Goal: Task Accomplishment & Management: Complete application form

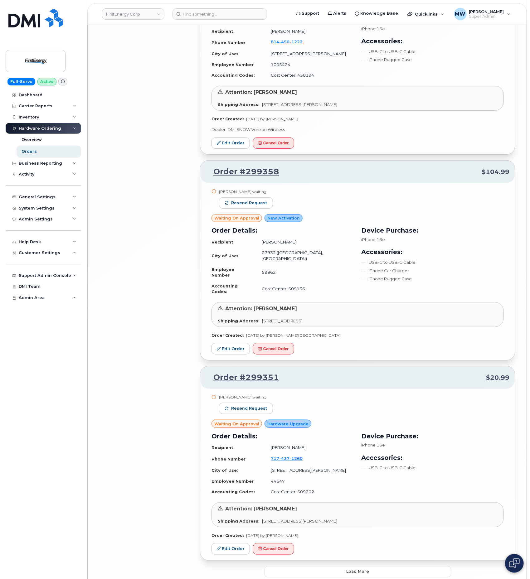
scroll to position [1045, 0]
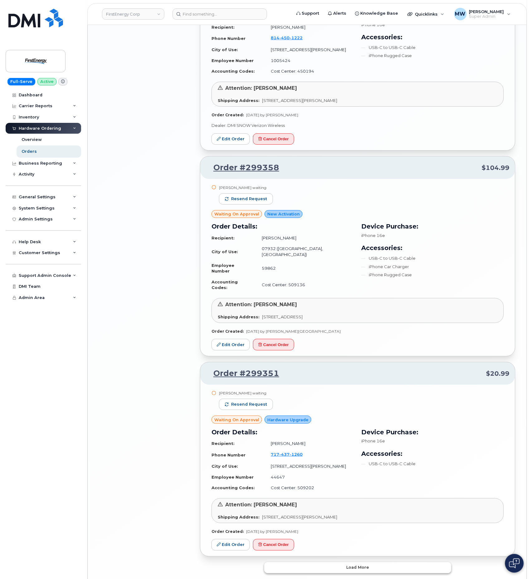
click at [360, 562] on button "Load more" at bounding box center [357, 567] width 187 height 11
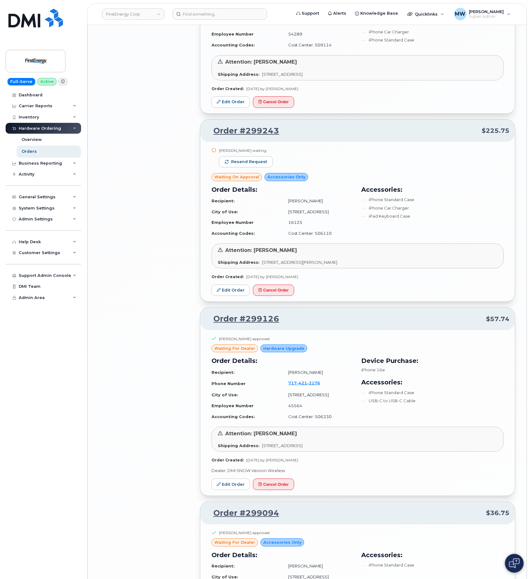
scroll to position [1887, 0]
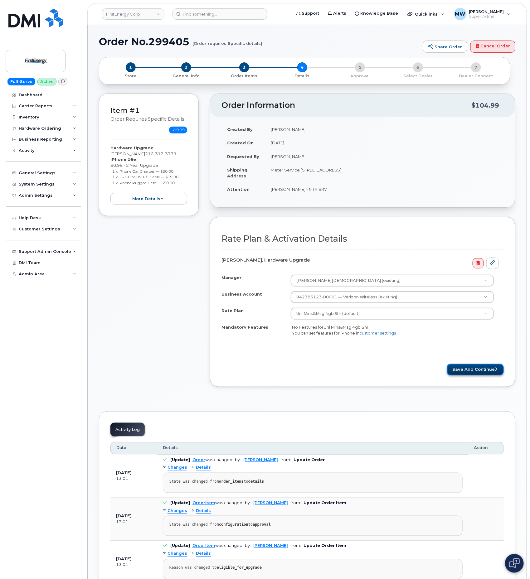
click at [475, 375] on button "Save and Continue" at bounding box center [475, 370] width 57 height 12
click at [464, 373] on button "Save and Continue" at bounding box center [475, 370] width 57 height 12
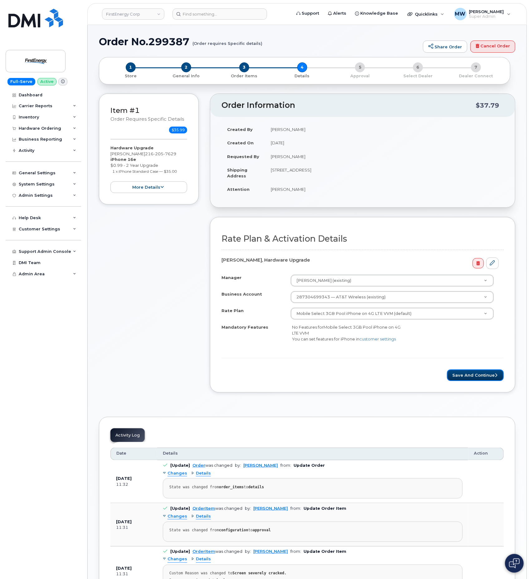
drag, startPoint x: 476, startPoint y: 382, endPoint x: 415, endPoint y: 99, distance: 289.1
click at [476, 381] on button "Save and Continue" at bounding box center [475, 375] width 57 height 12
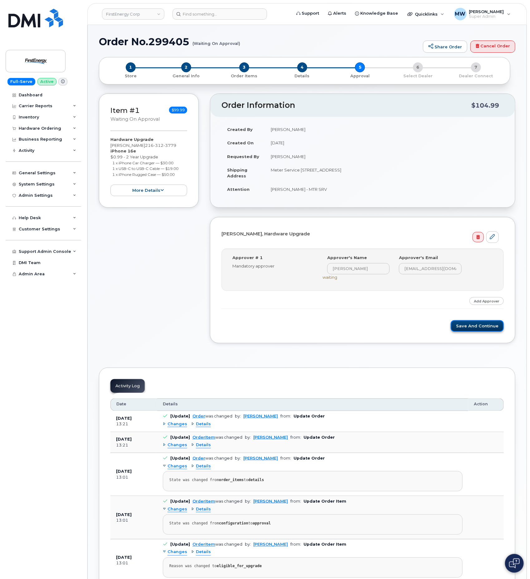
click at [459, 327] on button "Save and Continue" at bounding box center [477, 326] width 53 height 12
click at [492, 331] on button "Save and Continue" at bounding box center [477, 326] width 53 height 12
click at [480, 326] on button "Save and Continue" at bounding box center [477, 326] width 53 height 12
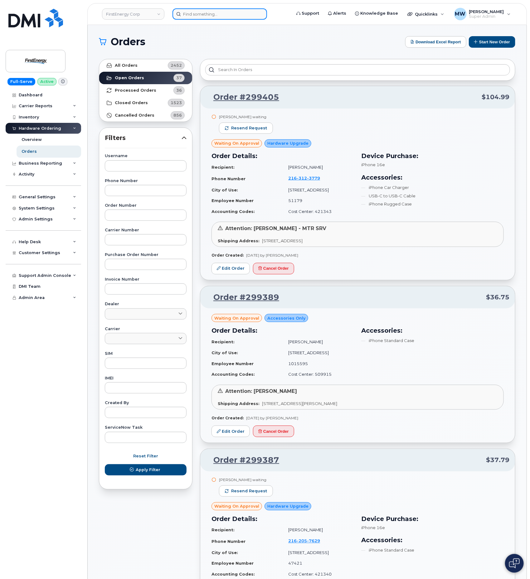
drag, startPoint x: 227, startPoint y: 10, endPoint x: 219, endPoint y: 12, distance: 8.0
click at [227, 10] on input at bounding box center [219, 13] width 94 height 11
paste input "8643866226"
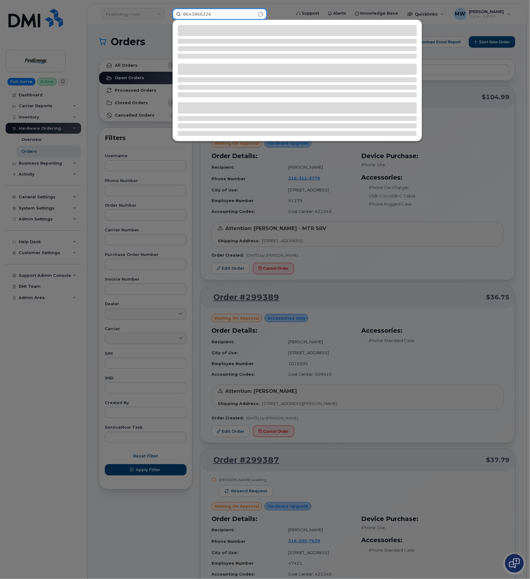
type input "8643866226"
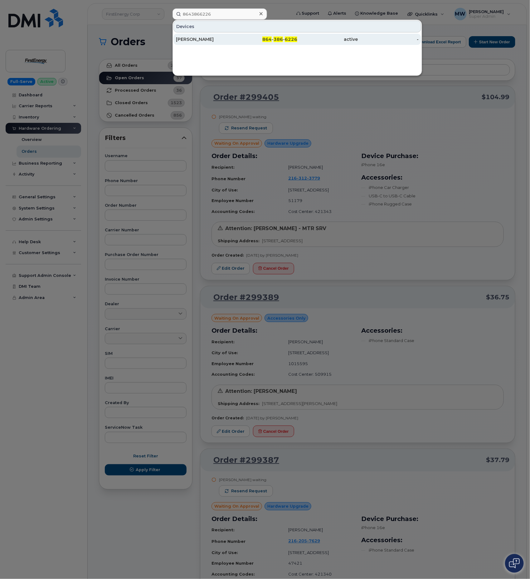
click at [358, 36] on div "active" at bounding box center [388, 39] width 61 height 11
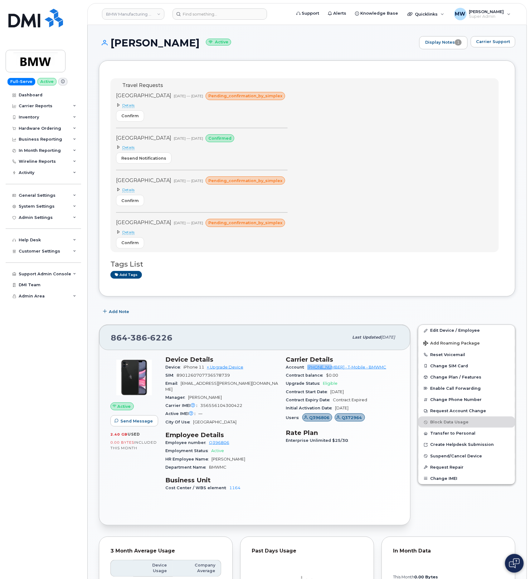
drag, startPoint x: 307, startPoint y: 369, endPoint x: 332, endPoint y: 372, distance: 25.4
click at [332, 371] on div "Account [PHONE_NUMBER] - T-Mobile - BMWMC" at bounding box center [342, 367] width 113 height 8
copy link "972523090"
click at [247, 15] on input at bounding box center [219, 13] width 94 height 11
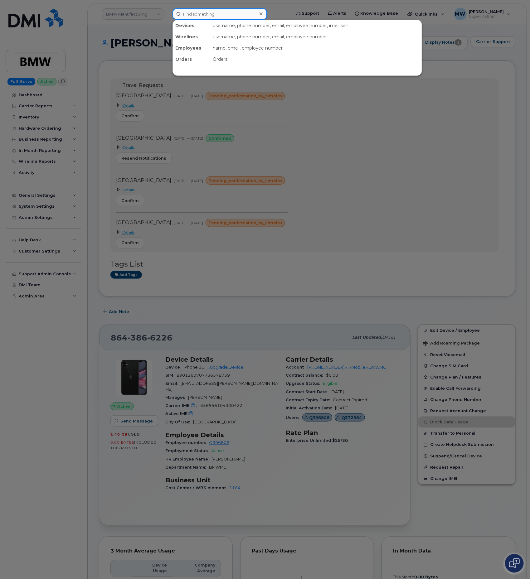
paste input "8643868471"
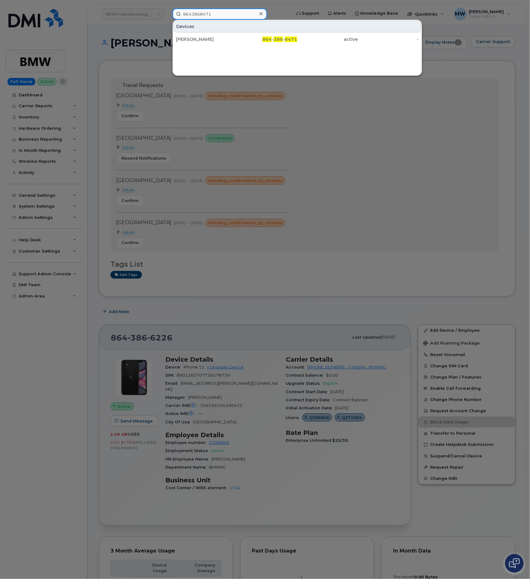
type input "8643868471"
click at [223, 41] on div "Dorin Muntean" at bounding box center [206, 39] width 61 height 6
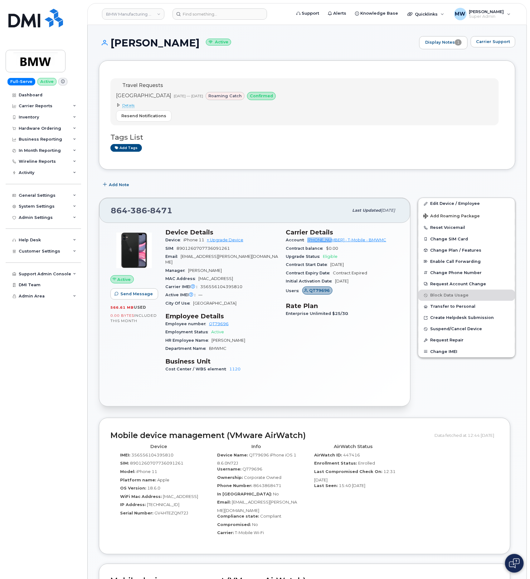
drag, startPoint x: 306, startPoint y: 243, endPoint x: 332, endPoint y: 244, distance: 26.2
click at [332, 244] on div "Account 972523090 - T-Mobile - BMWMC" at bounding box center [342, 240] width 113 height 8
copy link "972523090"
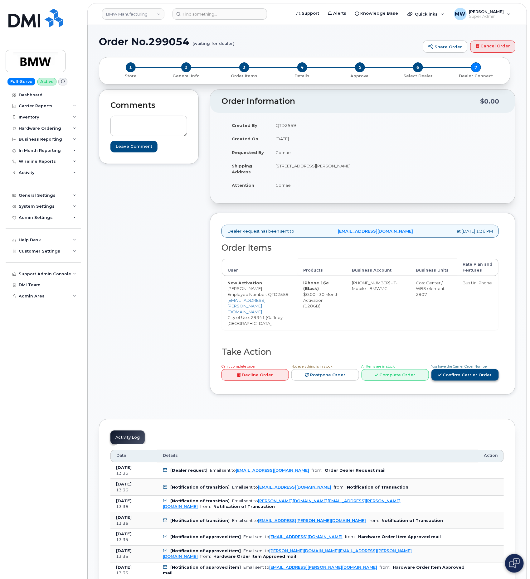
click at [467, 372] on link "Confirm Carrier Order" at bounding box center [464, 375] width 67 height 12
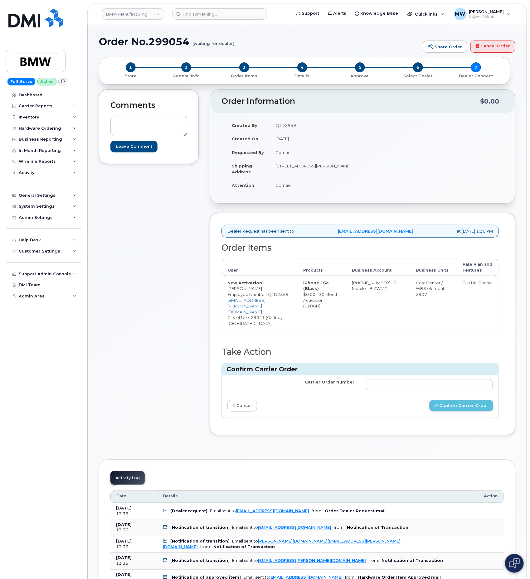
click at [401, 372] on div "Confirm Carrier Order" at bounding box center [360, 370] width 277 height 12
drag, startPoint x: 408, startPoint y: 379, endPoint x: 371, endPoint y: 369, distance: 38.0
click at [408, 379] on input "Carrier Order Number" at bounding box center [429, 384] width 127 height 11
paste input "771709368"
type input "771709368"
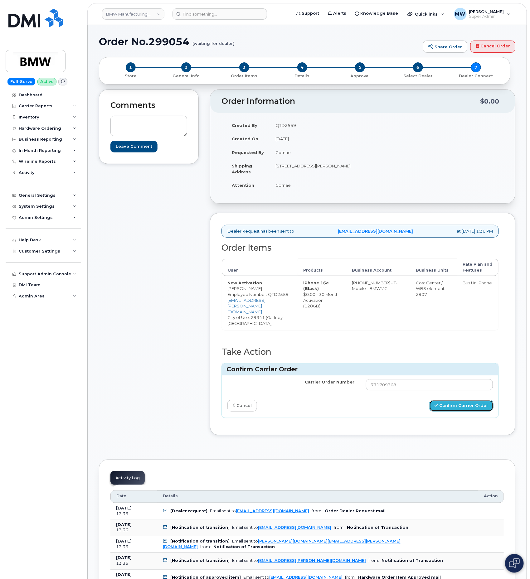
click at [443, 401] on button "Confirm Carrier Order" at bounding box center [461, 406] width 64 height 12
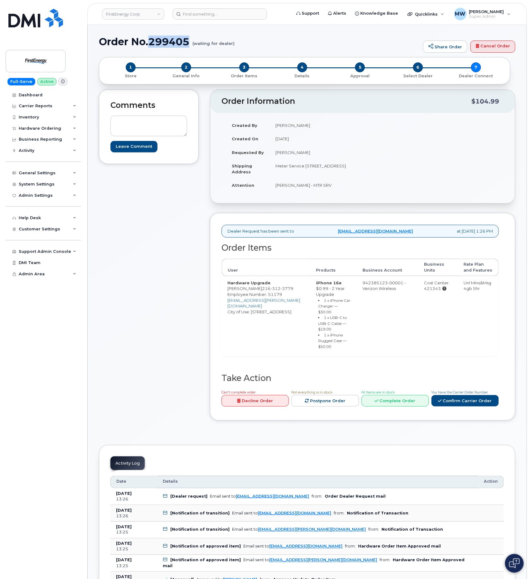
drag, startPoint x: 191, startPoint y: 43, endPoint x: 150, endPoint y: 38, distance: 41.8
click at [150, 38] on h1 "Order No.299405 (waiting for dealer)" at bounding box center [259, 41] width 321 height 11
copy h1 "299405"
click at [467, 399] on link "Confirm Carrier Order" at bounding box center [464, 401] width 67 height 12
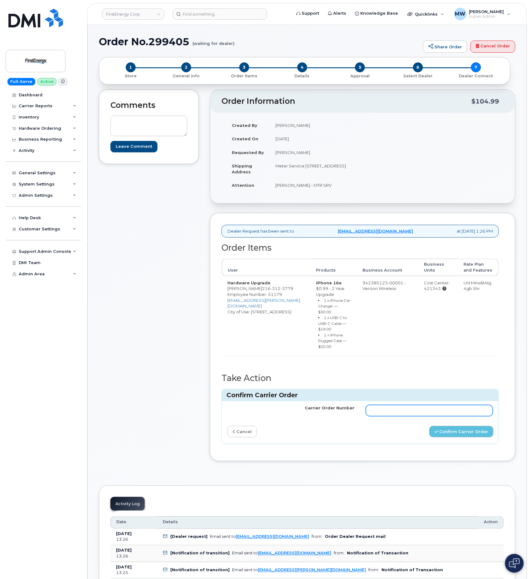
click at [431, 416] on input "Carrier Order Number" at bounding box center [429, 410] width 127 height 11
paste input "MB1000498798473"
type input "MB1000498798473"
click at [475, 435] on button "Confirm Carrier Order" at bounding box center [461, 432] width 64 height 12
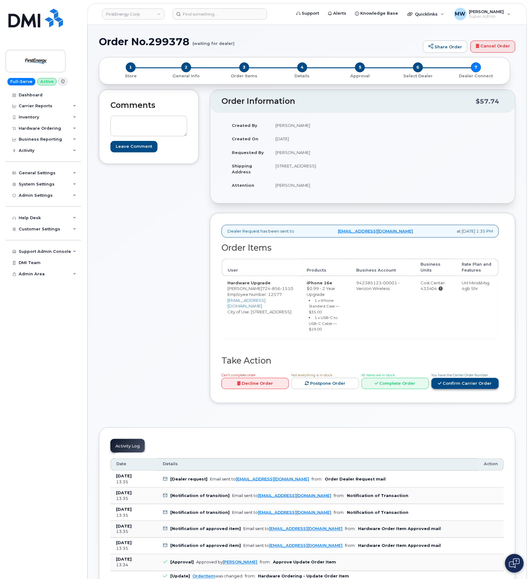
click at [470, 387] on link "Confirm Carrier Order" at bounding box center [464, 384] width 67 height 12
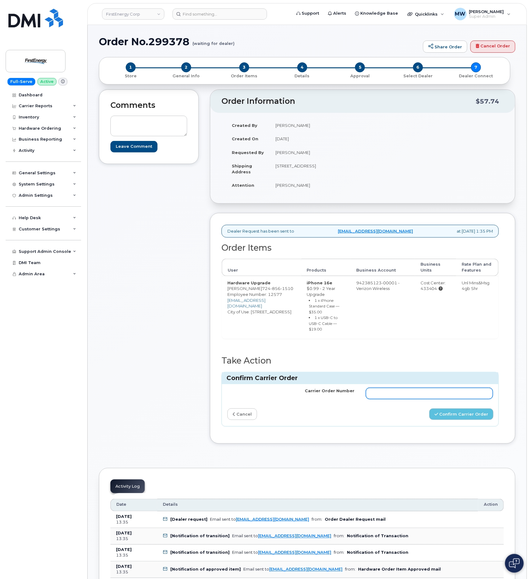
drag, startPoint x: 384, startPoint y: 393, endPoint x: 375, endPoint y: 391, distance: 8.9
click at [384, 393] on input "Carrier Order Number" at bounding box center [429, 393] width 127 height 11
paste input "MB1000498794280"
type input "MB1000498794280"
click at [459, 420] on button "Confirm Carrier Order" at bounding box center [461, 414] width 64 height 12
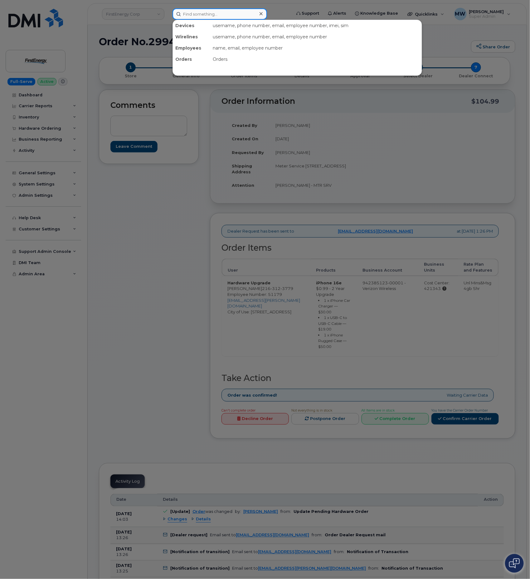
click at [209, 18] on input at bounding box center [219, 13] width 94 height 11
paste input "7577191489"
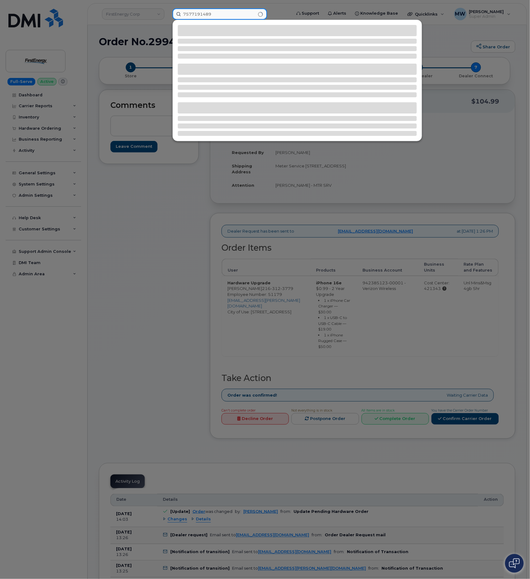
type input "7577191489"
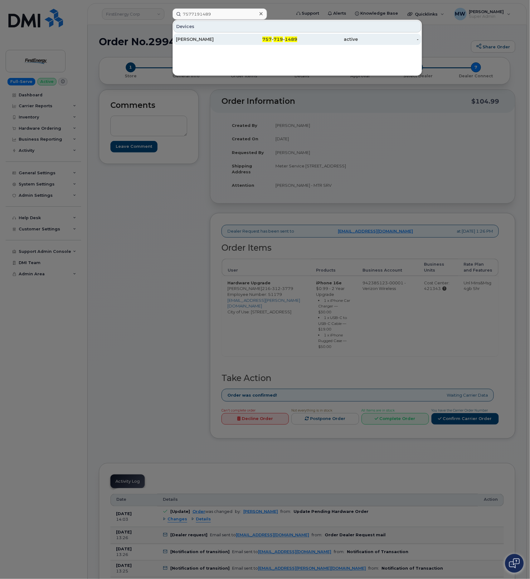
click at [358, 36] on div "active" at bounding box center [388, 39] width 61 height 11
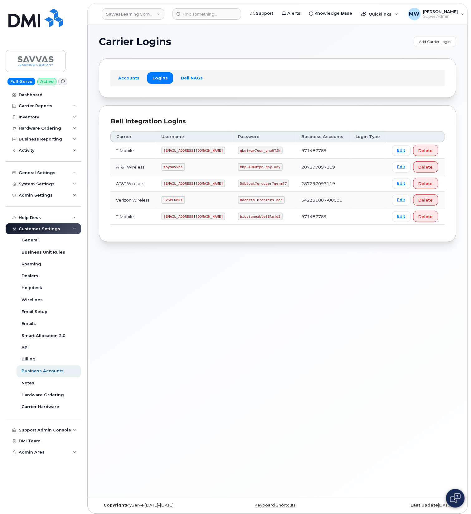
click at [249, 204] on code "8debris.Bronzers.non" at bounding box center [261, 199] width 47 height 7
copy code "8debris.Bronzers.non"
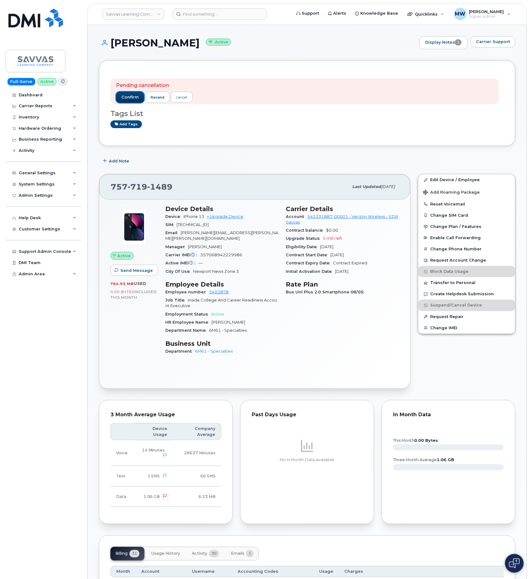
click at [132, 101] on button "confirm" at bounding box center [130, 97] width 28 height 11
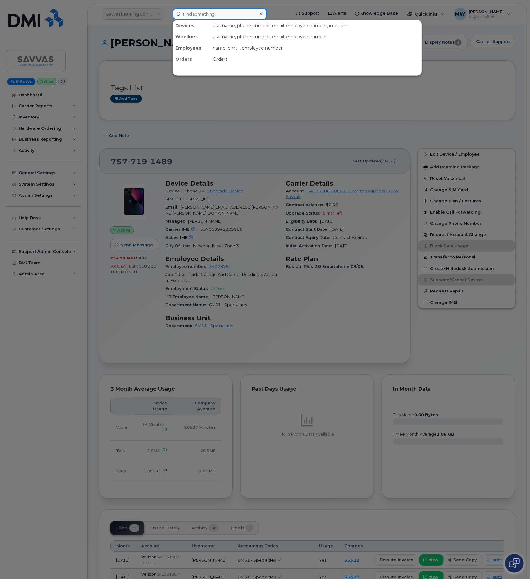
click at [232, 11] on input at bounding box center [219, 13] width 94 height 11
paste input "5406703459"
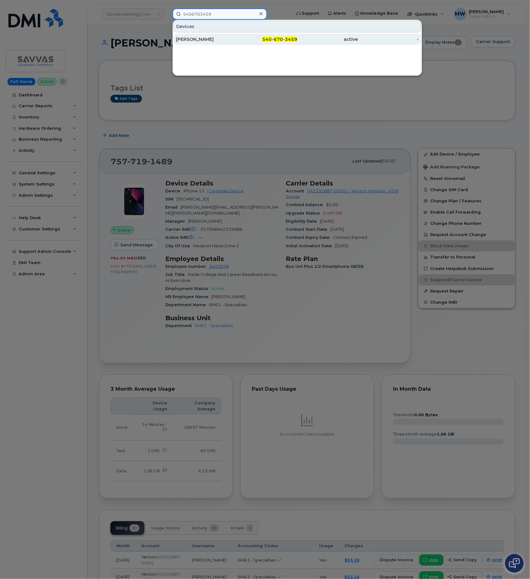
type input "5406703459"
click at [250, 39] on div "540 - 670 - 3459" at bounding box center [267, 39] width 61 height 6
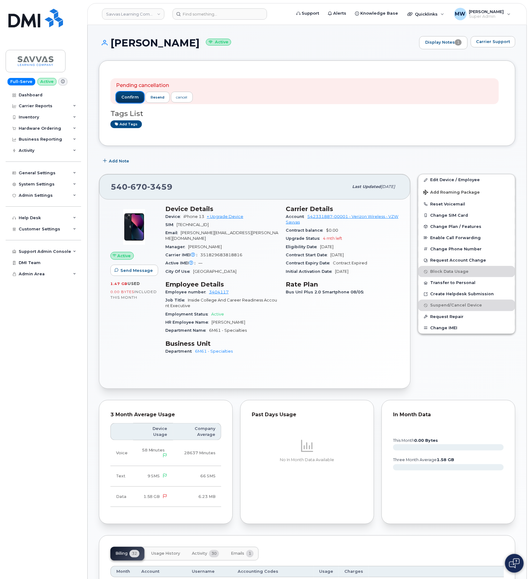
click at [137, 96] on span "confirm" at bounding box center [129, 97] width 17 height 6
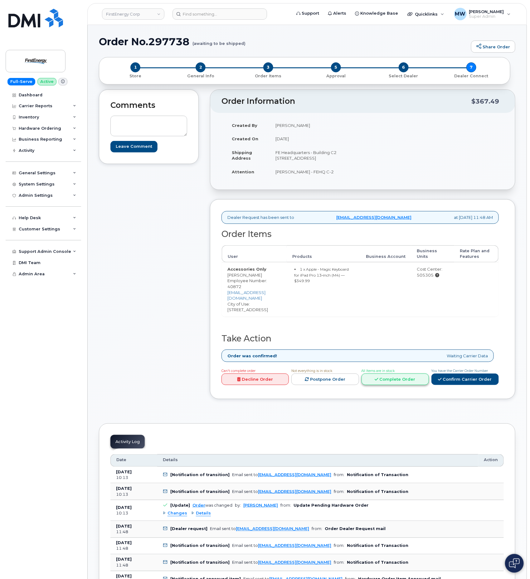
click at [398, 377] on link "Complete Order" at bounding box center [394, 379] width 67 height 12
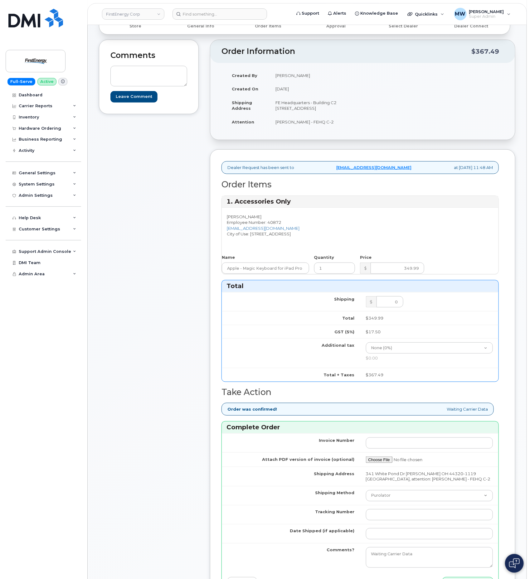
scroll to position [234, 0]
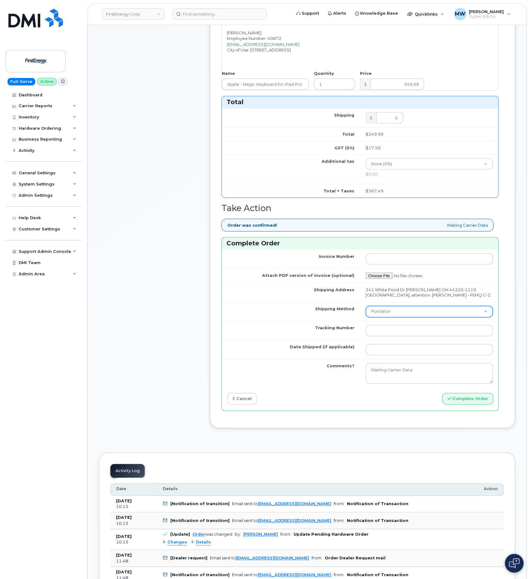
drag, startPoint x: 402, startPoint y: 317, endPoint x: 399, endPoint y: 327, distance: 9.8
click at [402, 317] on select "Purolator UPS FedEx Canada Post Courier Other Drop Off Pick Up" at bounding box center [429, 311] width 127 height 11
select select "UPS"
click at [366, 316] on select "Purolator UPS FedEx Canada Post Courier Other Drop Off Pick Up" at bounding box center [429, 311] width 127 height 11
click at [386, 336] on input "Tracking Number" at bounding box center [429, 330] width 127 height 11
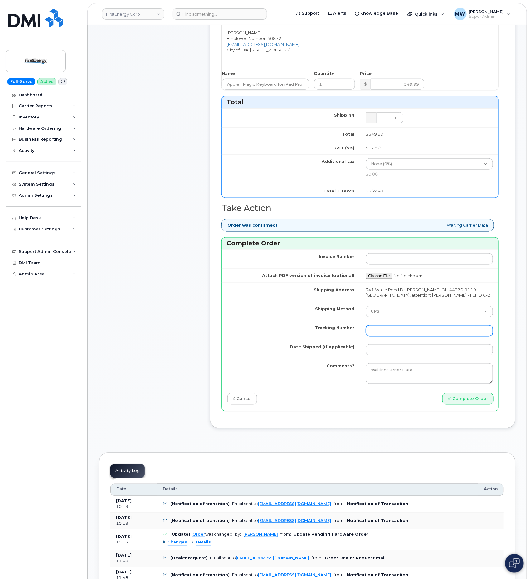
paste input "1ZHF11964223031368"
type input "1ZHF11964223031368"
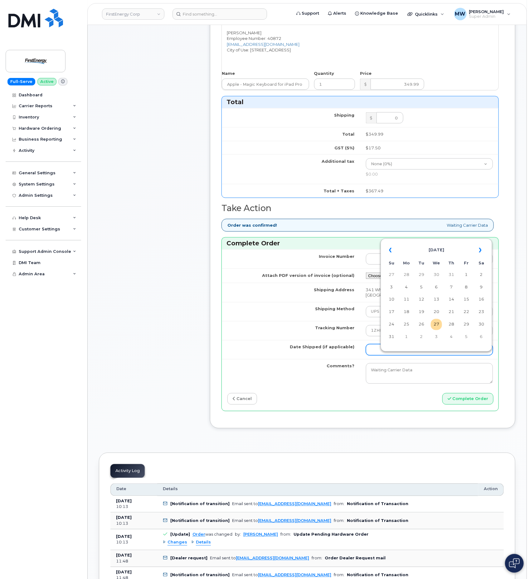
click at [389, 355] on input "Date Shipped (if applicable)" at bounding box center [429, 349] width 127 height 11
click at [432, 328] on td "27" at bounding box center [436, 324] width 11 height 11
type input "2025-08-27"
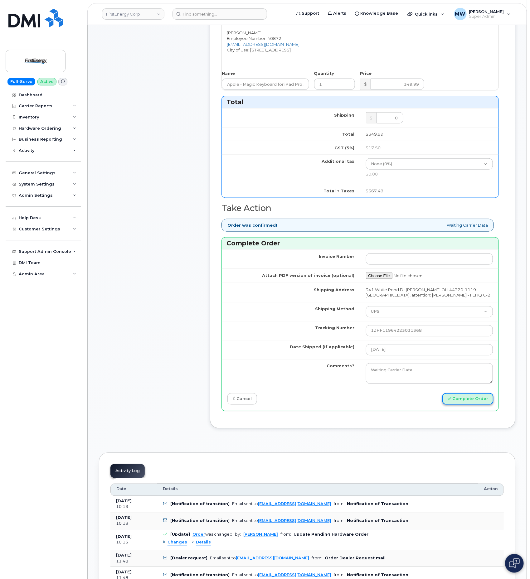
click at [466, 405] on button "Complete Order" at bounding box center [467, 399] width 51 height 12
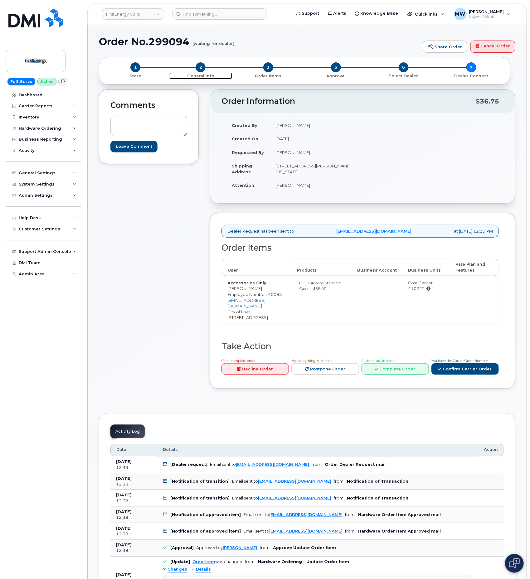
click at [197, 70] on span "2" at bounding box center [200, 67] width 10 height 10
click at [468, 369] on link "Confirm Carrier Order" at bounding box center [464, 369] width 67 height 12
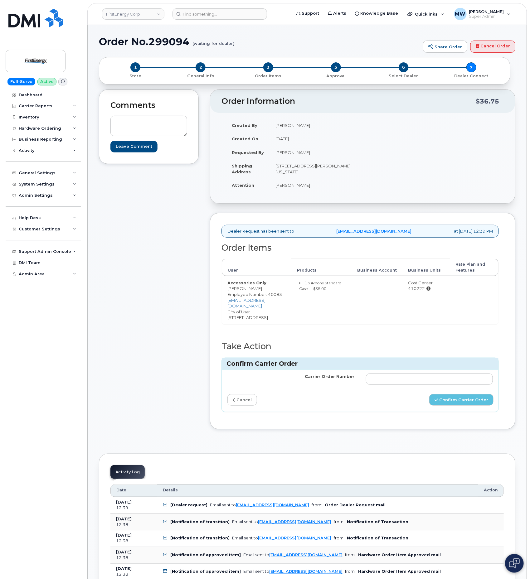
click at [397, 370] on td at bounding box center [429, 379] width 138 height 19
drag, startPoint x: 393, startPoint y: 377, endPoint x: 398, endPoint y: 377, distance: 4.7
click at [393, 377] on input "Carrier Order Number" at bounding box center [429, 378] width 127 height 11
paste input "MB1000498801595"
type input "MB1000498801595"
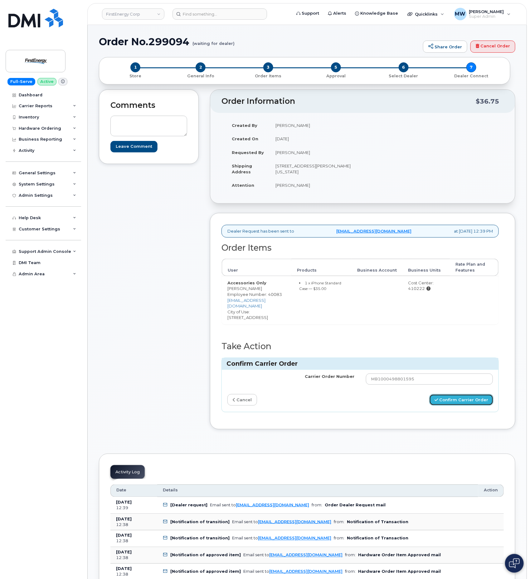
click at [449, 396] on button "Confirm Carrier Order" at bounding box center [461, 400] width 64 height 12
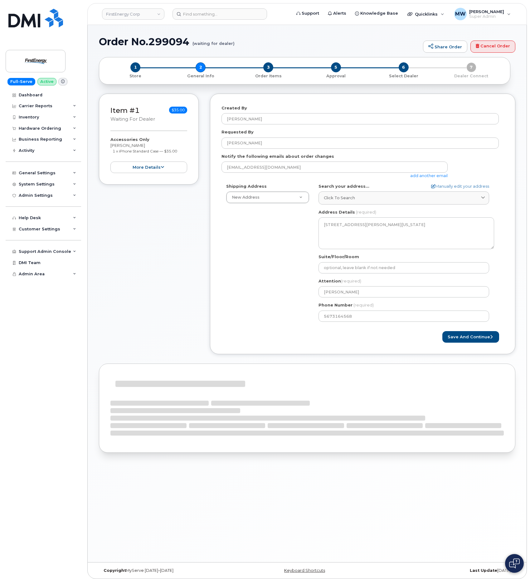
select select
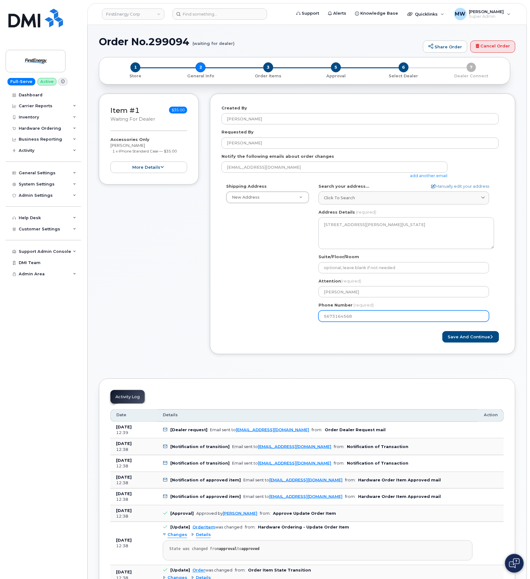
click at [341, 317] on input "5673164568" at bounding box center [403, 316] width 171 height 11
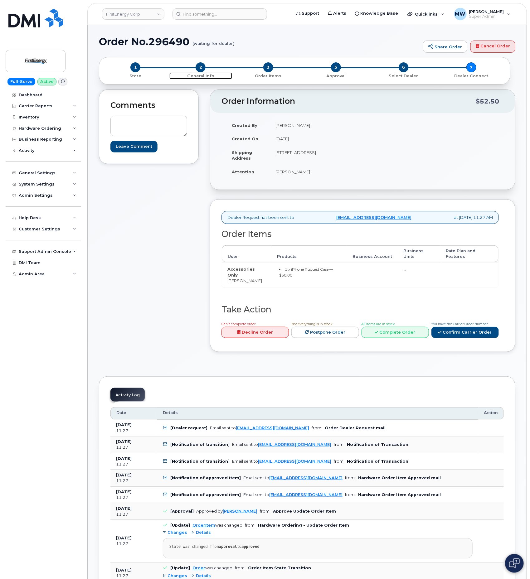
click at [202, 71] on span "2" at bounding box center [200, 67] width 10 height 10
click at [483, 332] on link "Confirm Carrier Order" at bounding box center [464, 333] width 67 height 12
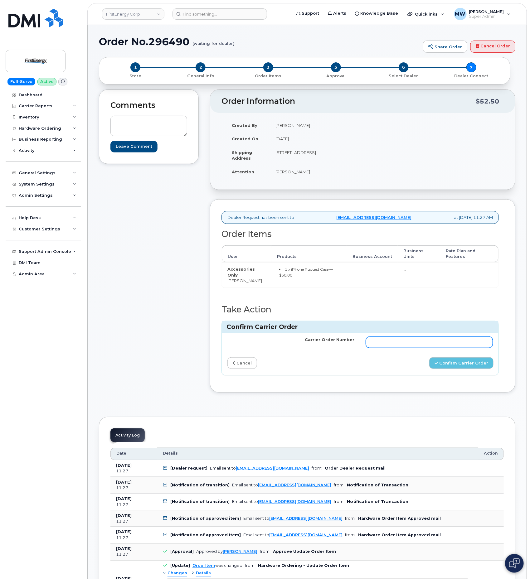
drag, startPoint x: 395, startPoint y: 347, endPoint x: 371, endPoint y: 349, distance: 23.5
click at [393, 346] on input "Carrier Order Number" at bounding box center [429, 342] width 127 height 11
paste input "MB1000498801794"
type input "MB1000498801794"
click at [465, 365] on button "Confirm Carrier Order" at bounding box center [461, 363] width 64 height 12
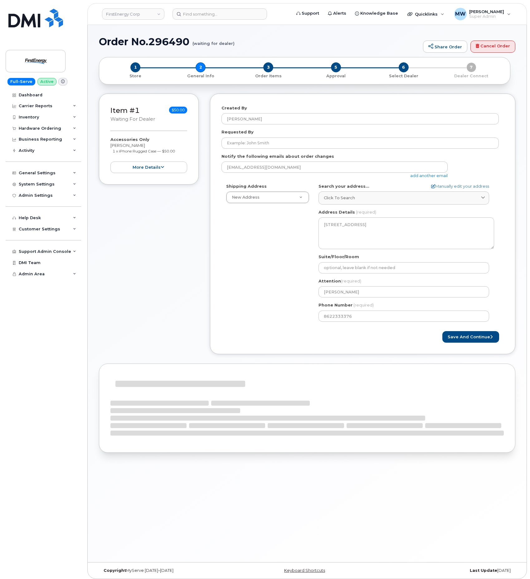
select select
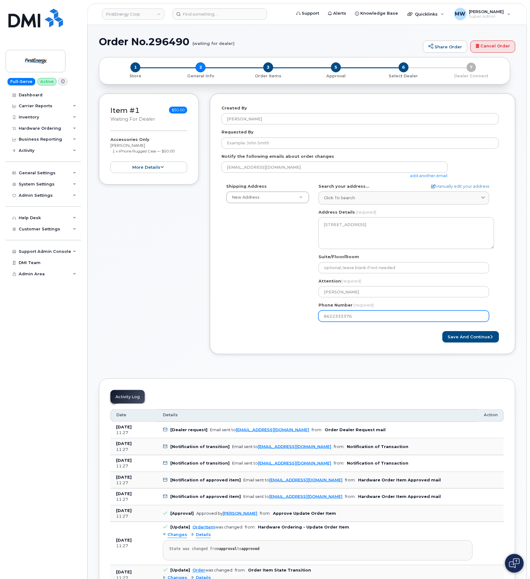
click at [345, 316] on input "8622333376" at bounding box center [403, 316] width 171 height 11
drag, startPoint x: 345, startPoint y: 316, endPoint x: 369, endPoint y: 326, distance: 26.0
click at [346, 316] on input "8622333376" at bounding box center [403, 316] width 171 height 11
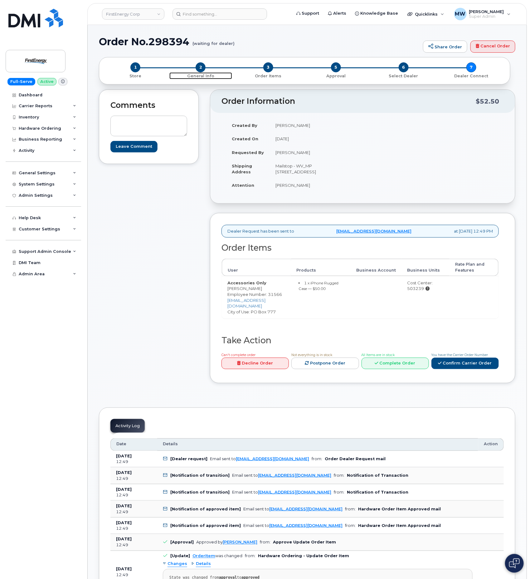
click at [203, 71] on span "2" at bounding box center [200, 67] width 10 height 10
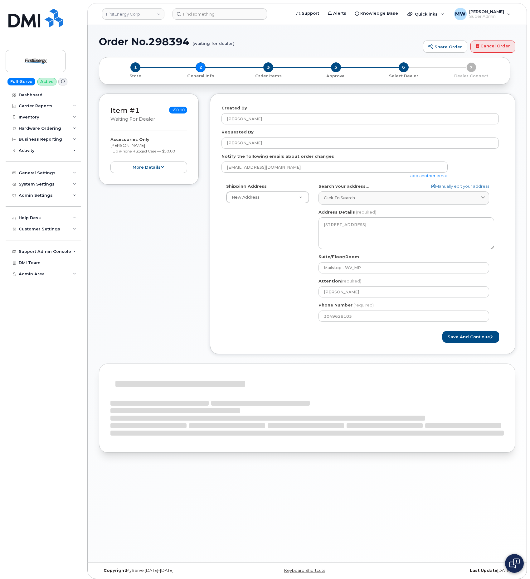
select select
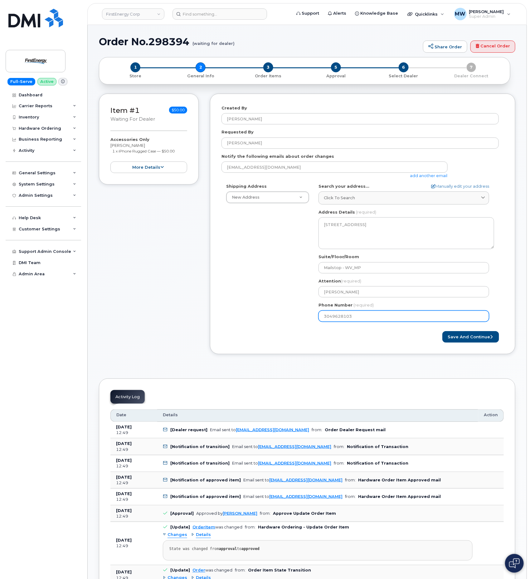
click at [346, 318] on input "3049628103" at bounding box center [403, 316] width 171 height 11
drag, startPoint x: 346, startPoint y: 318, endPoint x: 340, endPoint y: 318, distance: 6.5
click at [346, 318] on input "3049628103" at bounding box center [403, 316] width 171 height 11
